Goal: Check status: Check status

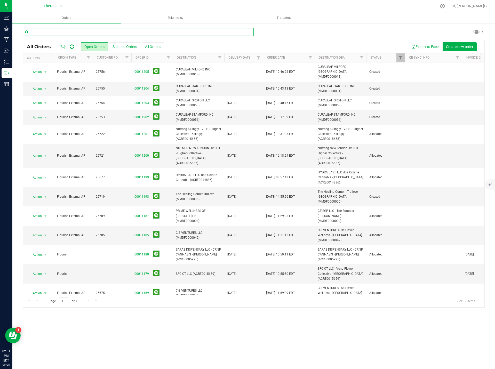
click at [79, 34] on input "text" at bounding box center [138, 32] width 231 height 8
click at [120, 48] on button "Shipped Orders" at bounding box center [124, 46] width 31 height 9
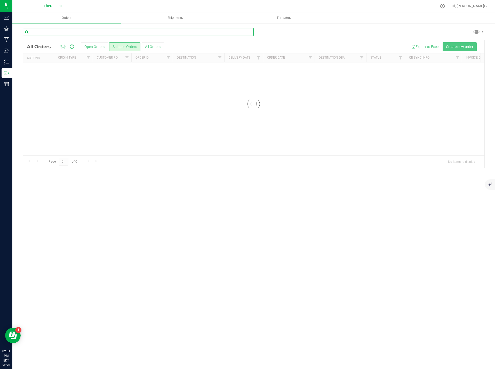
click at [75, 31] on input "text" at bounding box center [138, 32] width 231 height 8
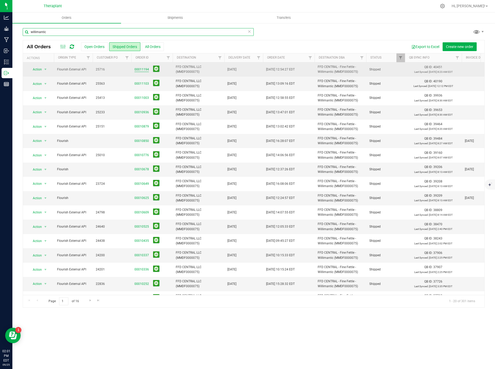
type input "willimantic"
click at [138, 71] on link "00011194" at bounding box center [142, 69] width 14 height 5
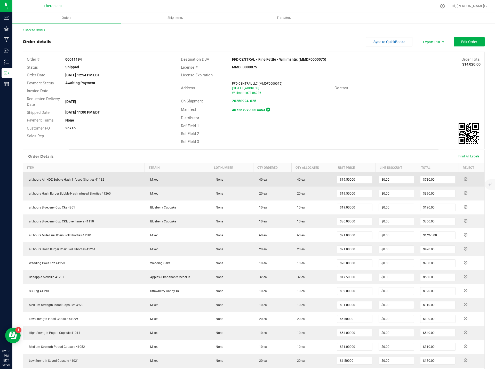
drag, startPoint x: 113, startPoint y: 180, endPoint x: 24, endPoint y: 182, distance: 89.1
click at [27, 181] on td "all:hours Air HDZ Bubble Hash Infused Shorties 41182" at bounding box center [84, 180] width 122 height 14
copy span "all:hours Air HDZ Bubble Hash Infused Shorties 41182"
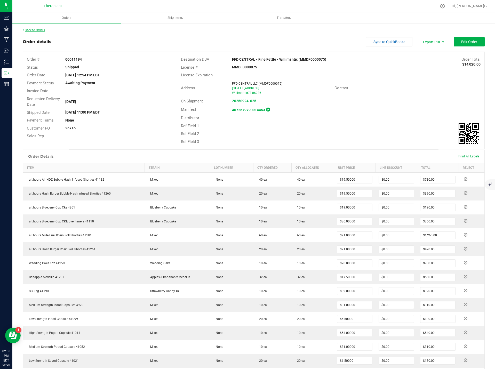
click at [43, 31] on link "Back to Orders" at bounding box center [34, 30] width 22 height 4
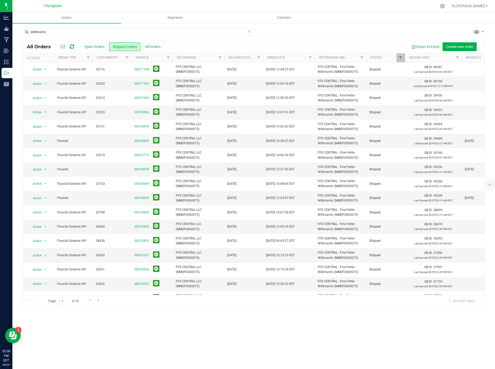
click at [249, 31] on icon at bounding box center [250, 31] width 4 height 6
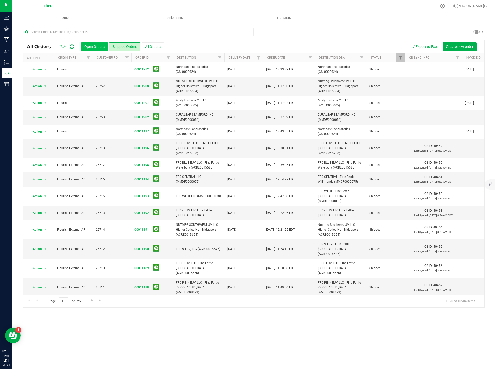
click at [89, 44] on button "Open Orders" at bounding box center [94, 46] width 27 height 9
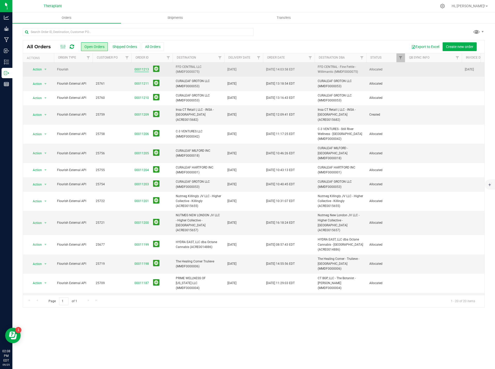
click at [139, 69] on link "00011213" at bounding box center [142, 69] width 14 height 5
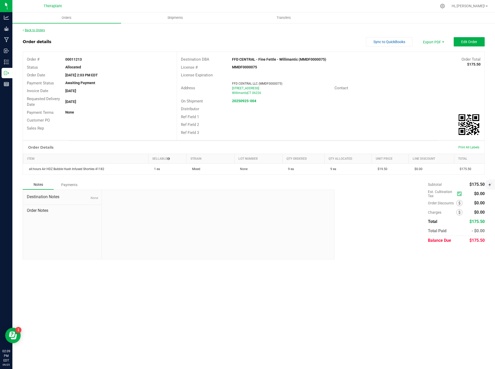
click at [39, 30] on link "Back to Orders" at bounding box center [34, 30] width 22 height 4
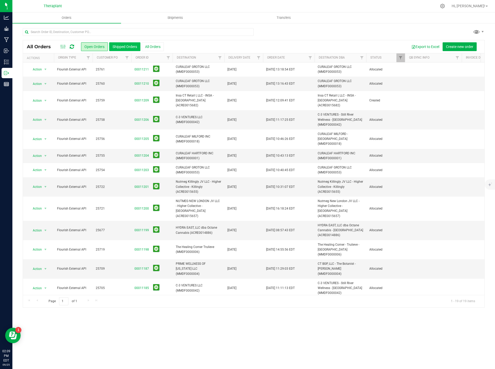
click at [130, 46] on button "Shipped Orders" at bounding box center [124, 46] width 31 height 9
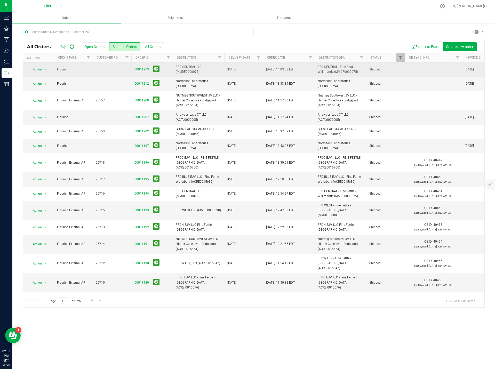
click at [143, 70] on link "00011213" at bounding box center [142, 69] width 14 height 5
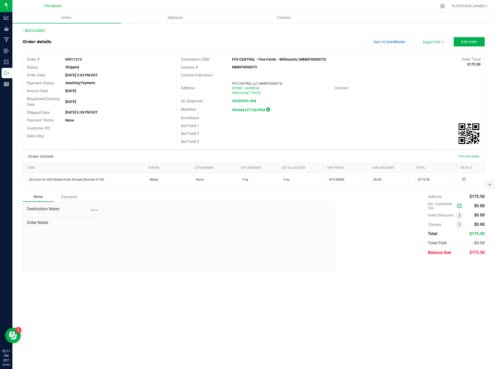
click at [25, 30] on link "Back to Orders" at bounding box center [34, 30] width 22 height 4
